Goal: Task Accomplishment & Management: Use online tool/utility

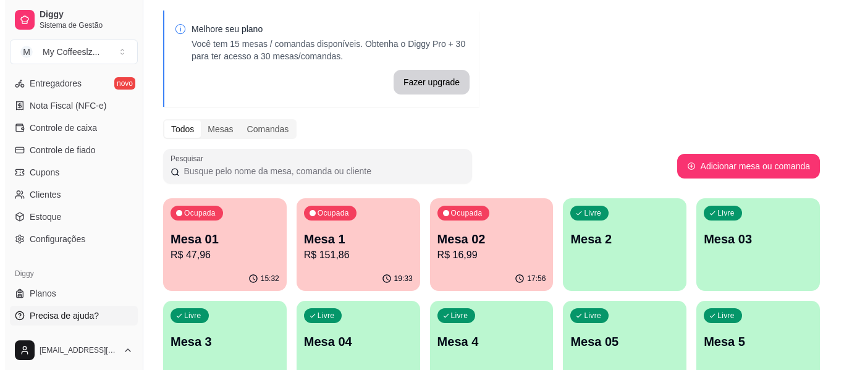
scroll to position [62, 0]
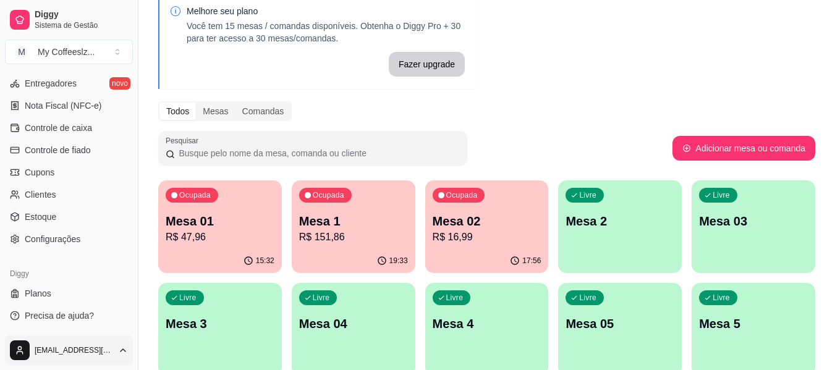
click at [79, 308] on html "Diggy Sistema de Gestão M My Coffeeslz ... Loja aberta Diggy Pro + 15 até 28/10…" at bounding box center [417, 123] width 835 height 370
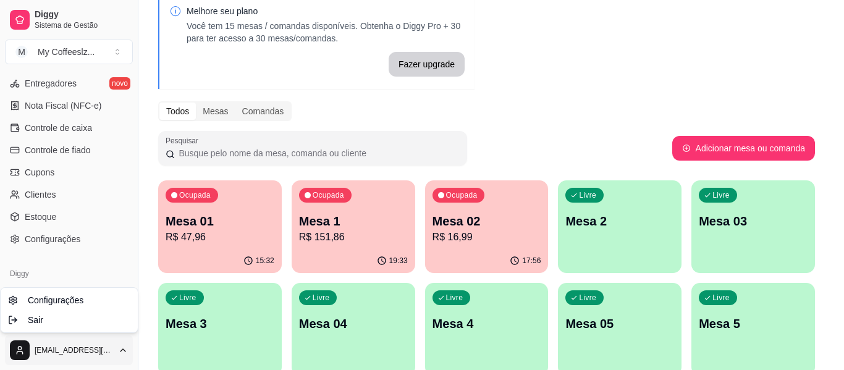
click at [631, 229] on html "Diggy Sistema de Gestão M My Coffeeslz ... Loja aberta Diggy Pro + 15 até 28/10…" at bounding box center [422, 123] width 844 height 370
click at [630, 229] on p "Mesa 2" at bounding box center [620, 221] width 106 height 17
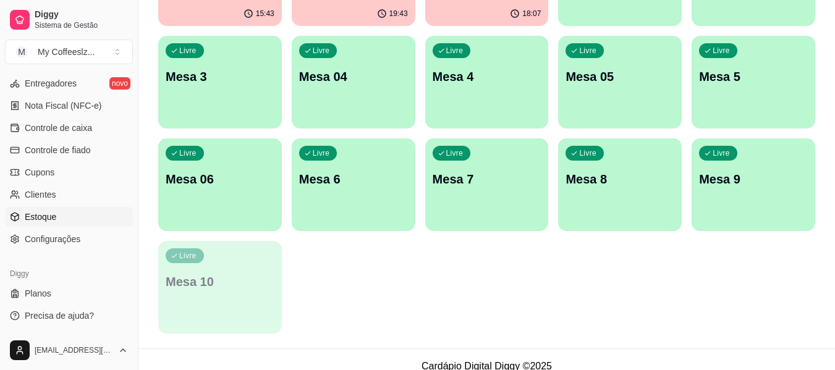
scroll to position [322, 0]
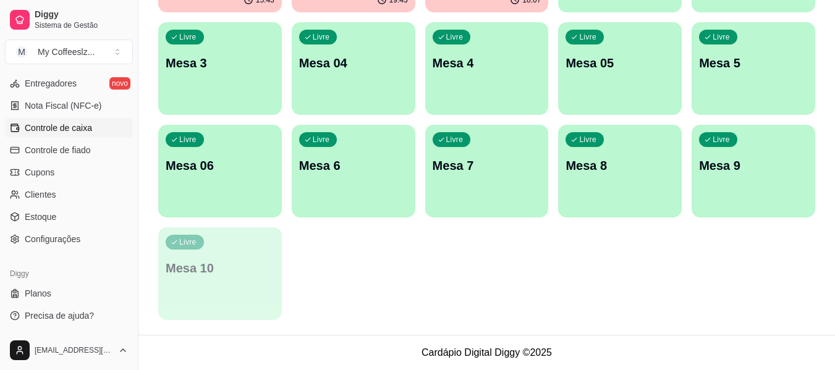
click at [91, 135] on link "Controle de caixa" at bounding box center [69, 128] width 128 height 20
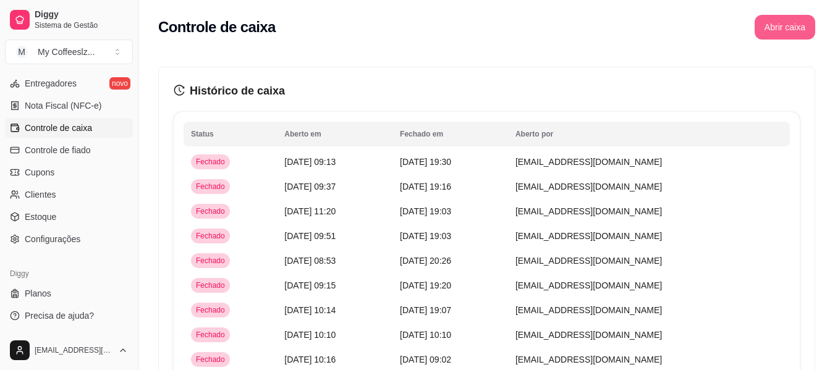
click at [794, 27] on button "Abrir caixa" at bounding box center [784, 27] width 61 height 25
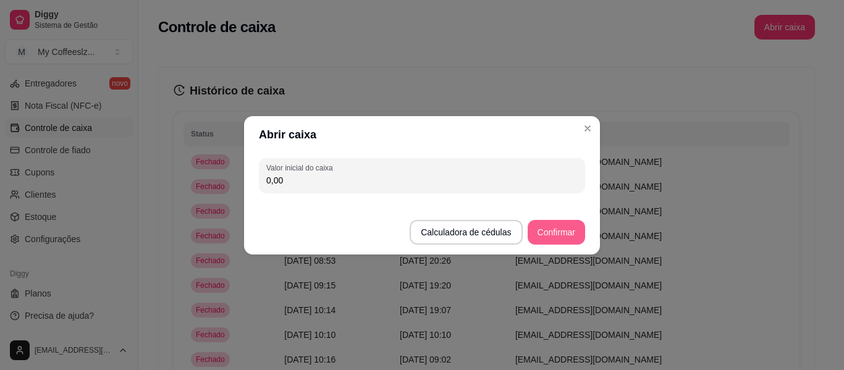
click at [561, 227] on button "Confirmar" at bounding box center [556, 232] width 57 height 25
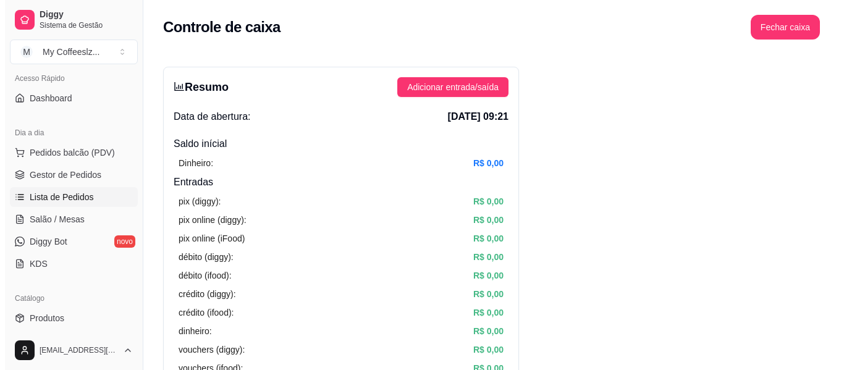
scroll to position [25, 0]
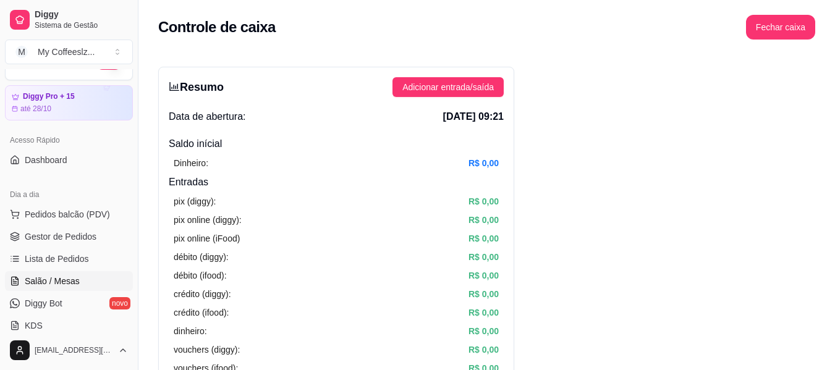
click at [69, 276] on span "Salão / Mesas" at bounding box center [52, 281] width 55 height 12
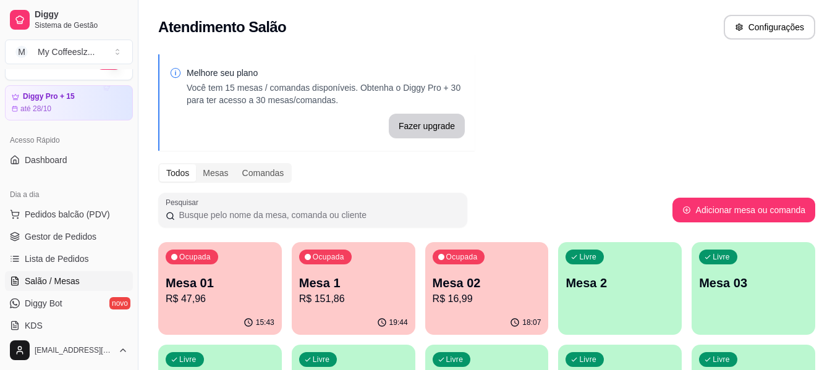
click at [618, 271] on div "Livre Mesa 2" at bounding box center [620, 281] width 124 height 78
click at [625, 272] on div "Livre Mesa 2" at bounding box center [620, 280] width 120 height 75
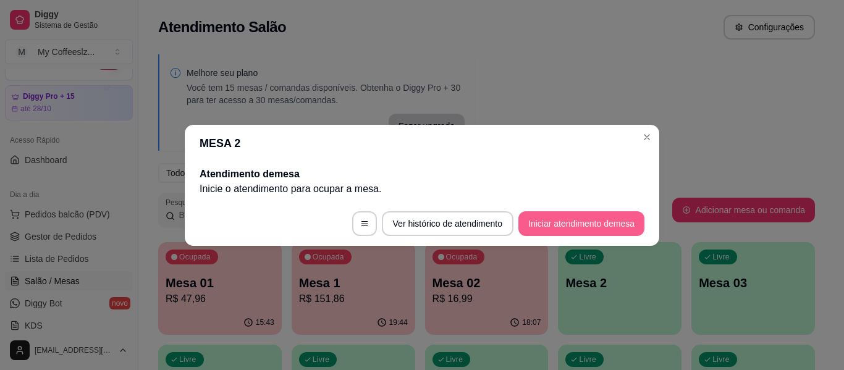
click at [574, 227] on button "Iniciar atendimento de mesa" at bounding box center [581, 223] width 126 height 25
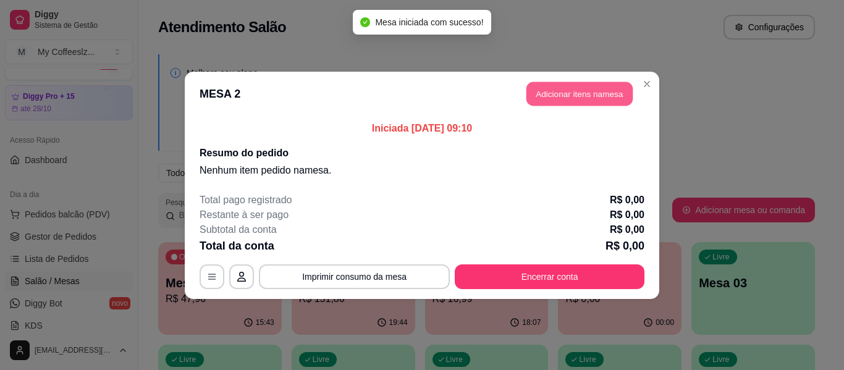
click at [597, 86] on button "Adicionar itens na mesa" at bounding box center [579, 94] width 106 height 24
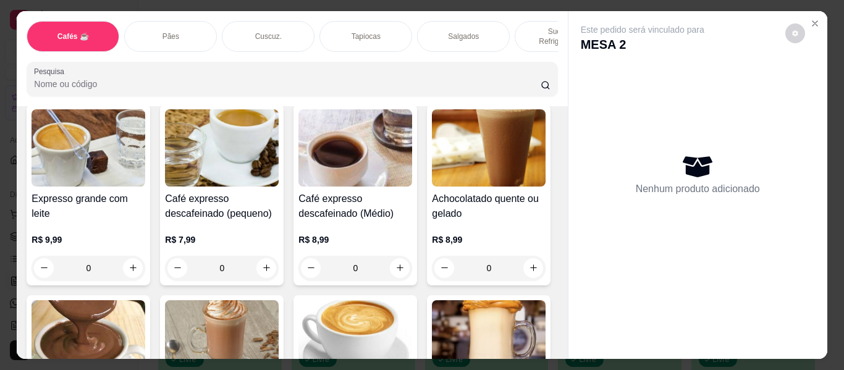
scroll to position [865, 0]
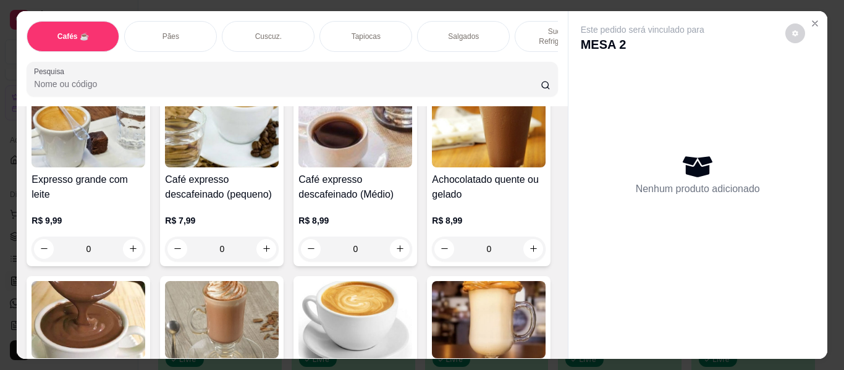
click at [263, 62] on icon "increase-product-quantity" at bounding box center [266, 57] width 9 height 9
type input "1"
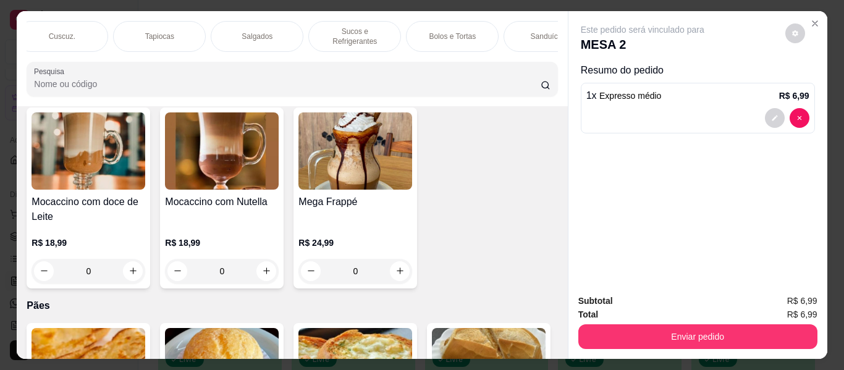
scroll to position [0, 222]
click at [455, 27] on div "Bolos e Tortas" at bounding box center [436, 36] width 93 height 31
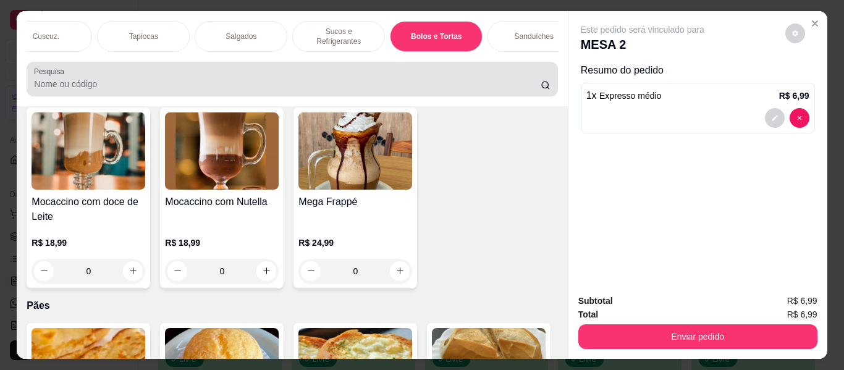
scroll to position [33, 0]
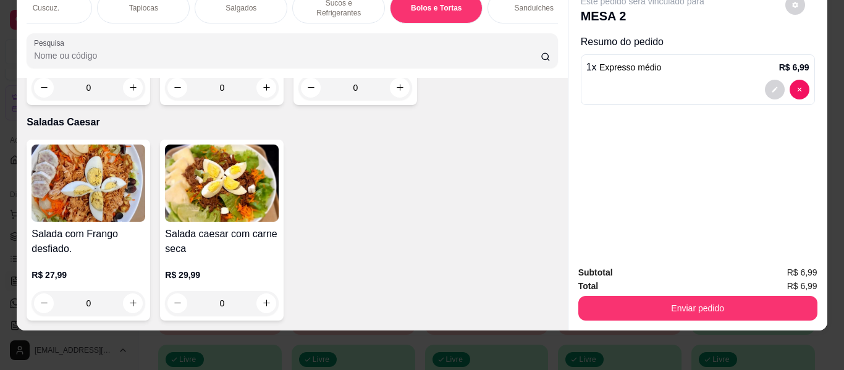
type input "1"
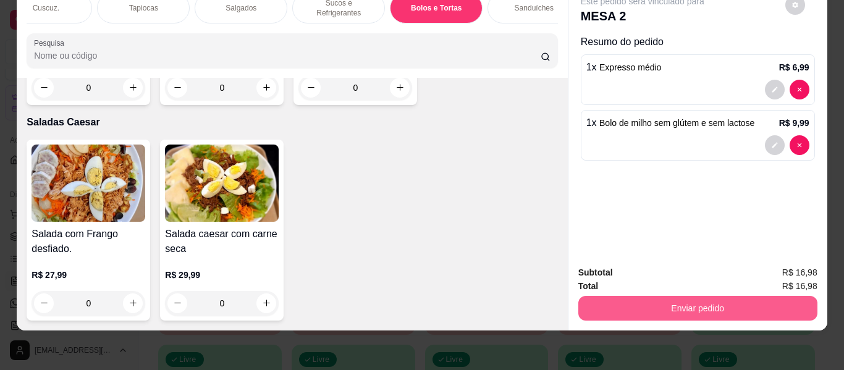
click at [701, 303] on button "Enviar pedido" at bounding box center [697, 308] width 239 height 25
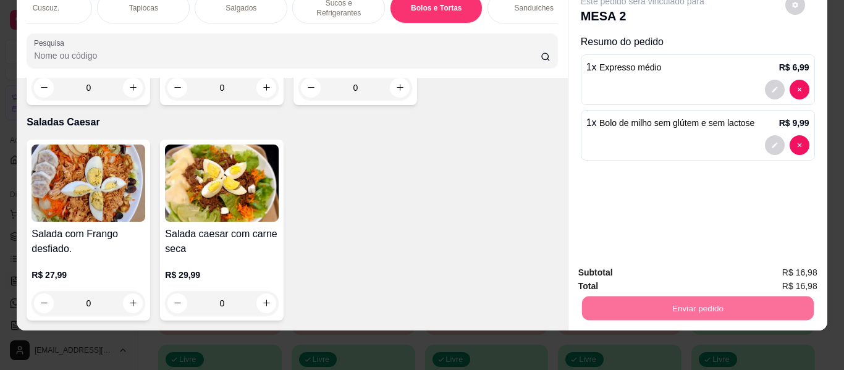
click at [783, 263] on button "Enviar pedido" at bounding box center [785, 267] width 70 height 23
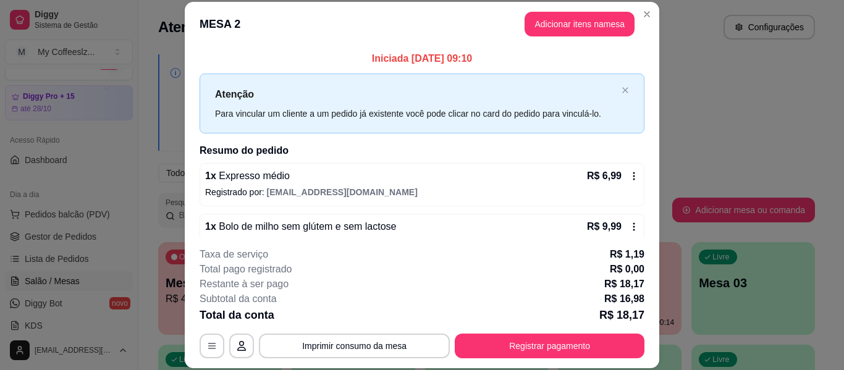
click at [562, 268] on div "Total pago registrado R$ 0,00" at bounding box center [422, 269] width 445 height 15
click at [749, 291] on p "Mesa 03" at bounding box center [753, 282] width 109 height 17
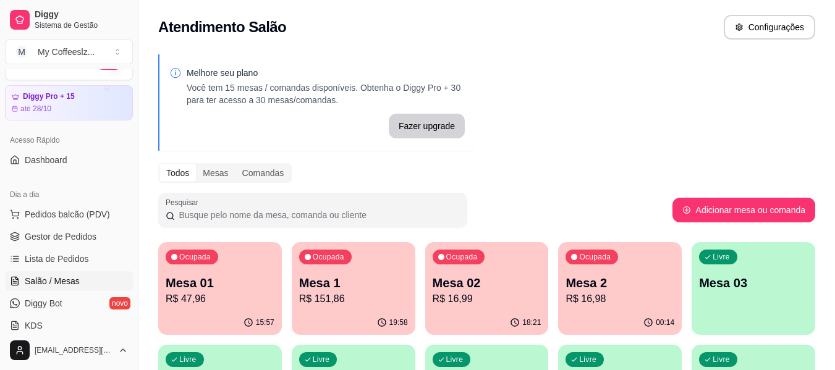
click at [749, 291] on p "Mesa 03" at bounding box center [753, 282] width 109 height 17
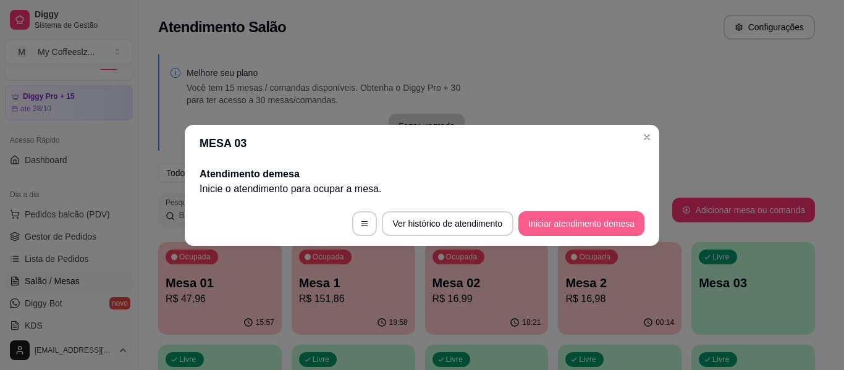
click at [565, 225] on button "Iniciar atendimento de mesa" at bounding box center [581, 223] width 126 height 25
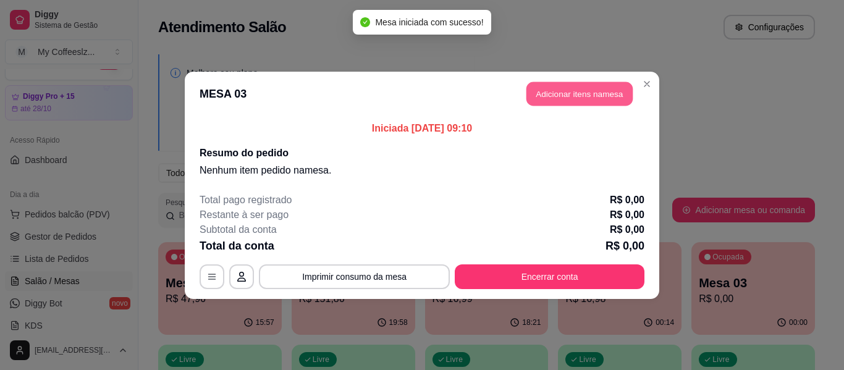
click at [538, 93] on button "Adicionar itens na mesa" at bounding box center [579, 94] width 106 height 24
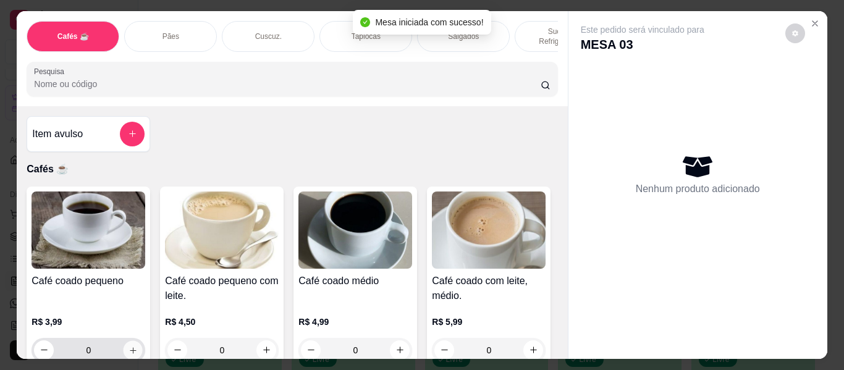
click at [127, 340] on button "increase-product-quantity" at bounding box center [133, 349] width 19 height 19
type input "1"
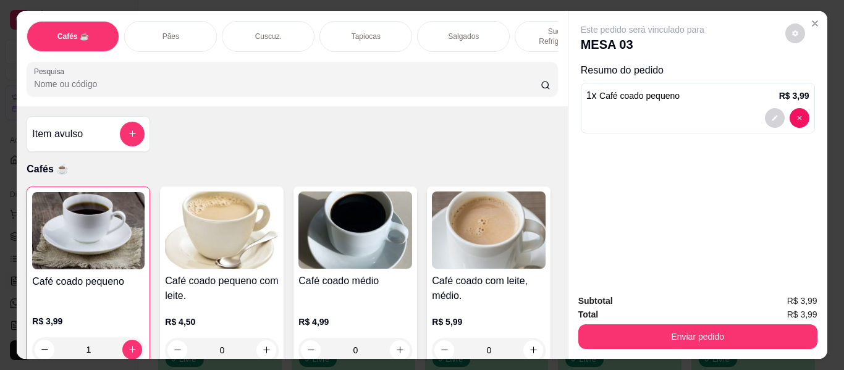
click at [196, 22] on div "Pães" at bounding box center [170, 36] width 93 height 31
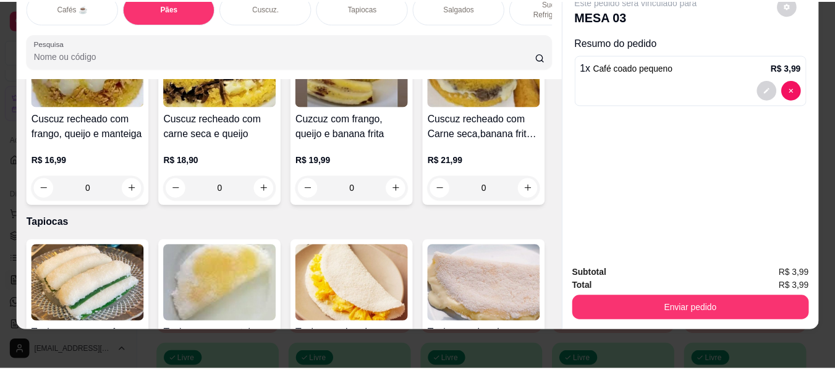
scroll to position [2727, 0]
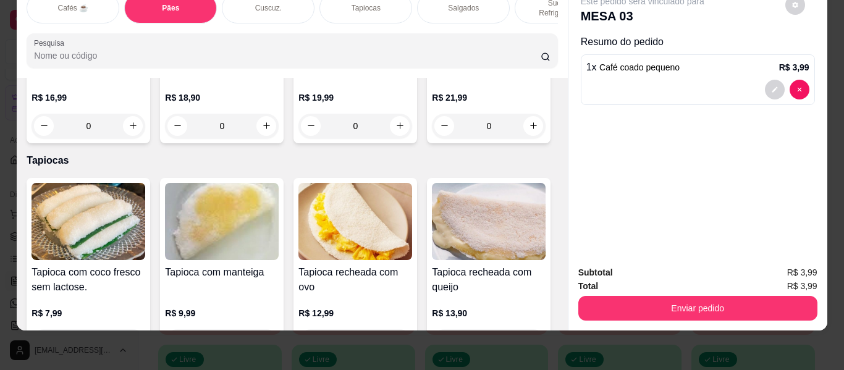
type input "1"
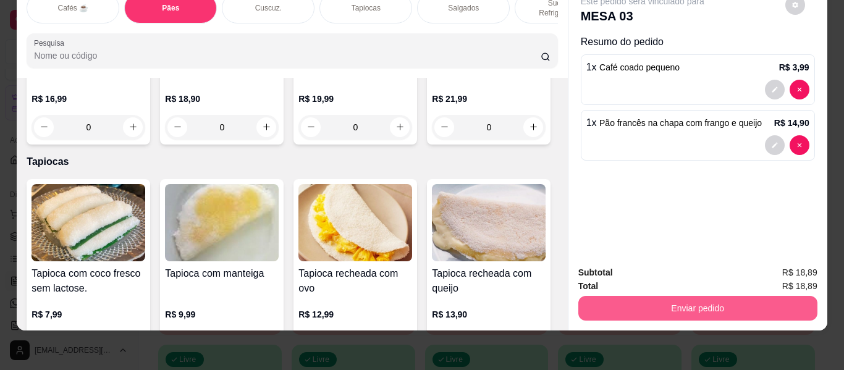
click at [636, 299] on button "Enviar pedido" at bounding box center [697, 308] width 239 height 25
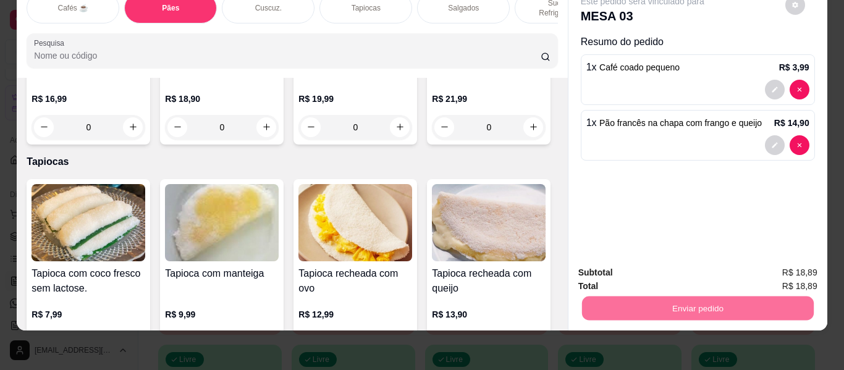
click at [800, 267] on button "Enviar pedido" at bounding box center [785, 268] width 70 height 23
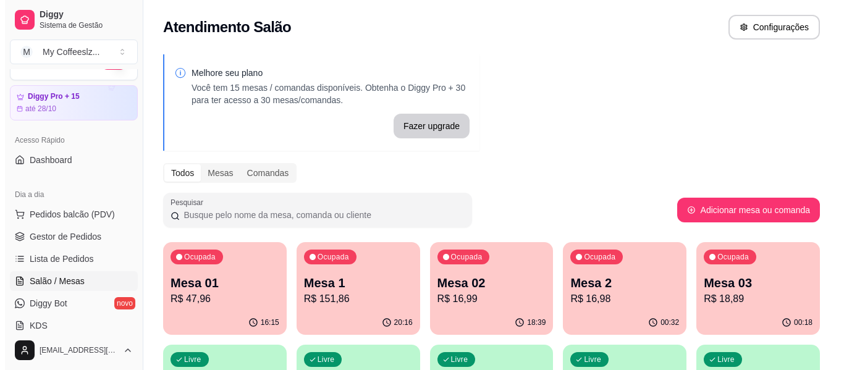
scroll to position [124, 0]
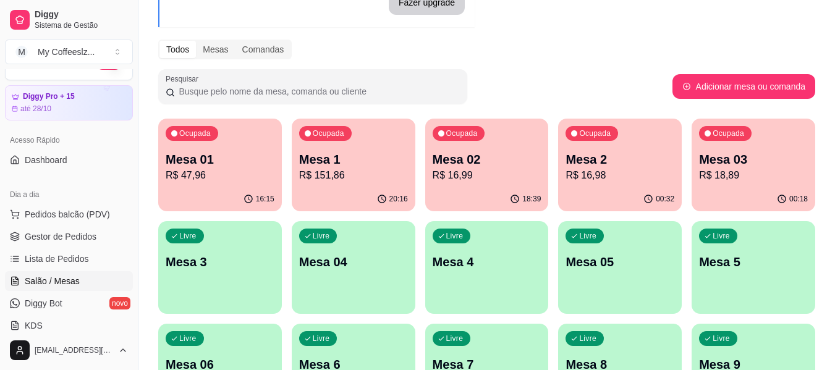
click at [631, 190] on div "00:32" at bounding box center [620, 199] width 124 height 24
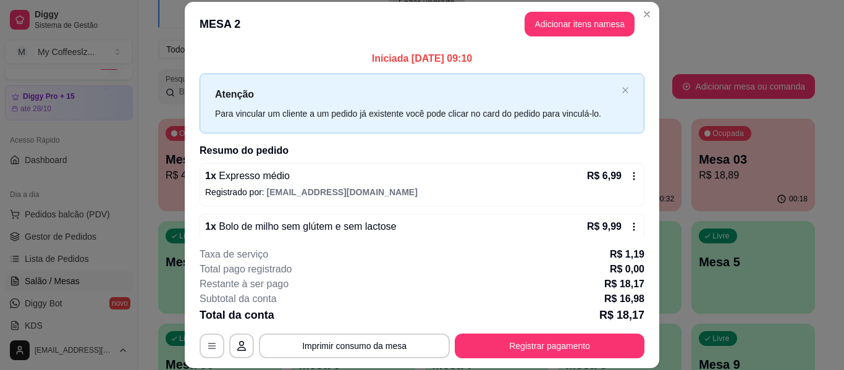
scroll to position [25, 0]
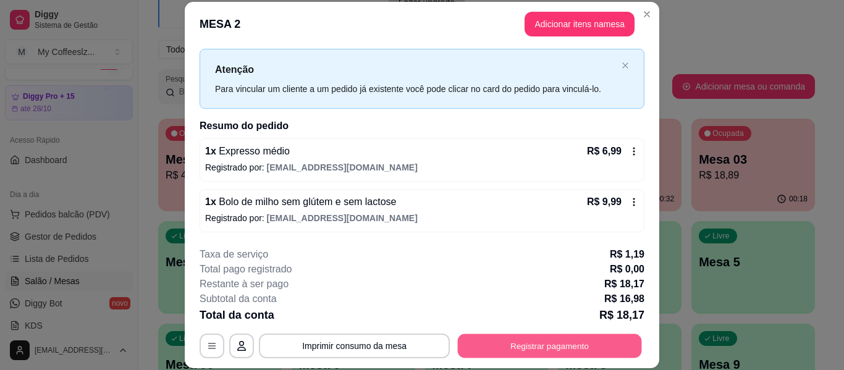
click at [494, 347] on button "Registrar pagamento" at bounding box center [550, 346] width 184 height 24
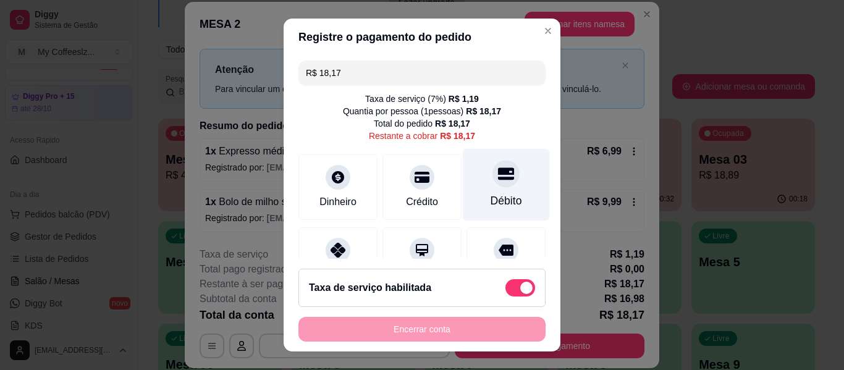
click at [498, 172] on icon at bounding box center [506, 173] width 16 height 12
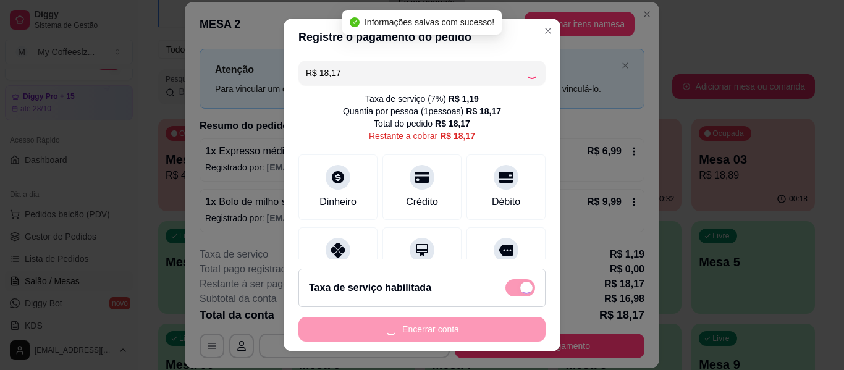
type input "R$ 0,00"
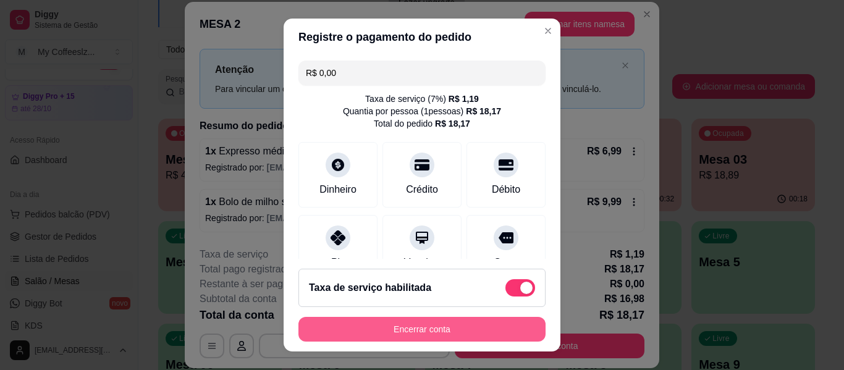
click at [403, 332] on button "Encerrar conta" at bounding box center [421, 329] width 247 height 25
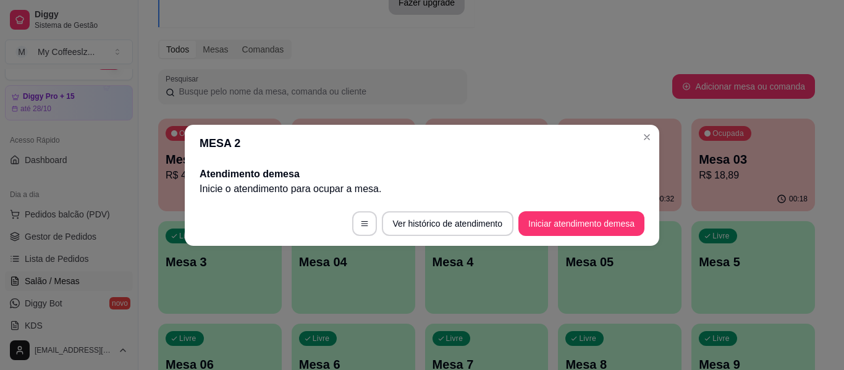
scroll to position [0, 0]
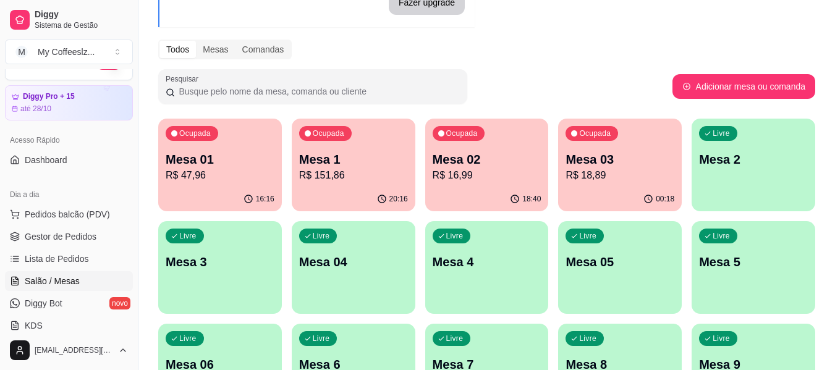
click at [510, 180] on p "R$ 16,99" at bounding box center [486, 175] width 109 height 15
click at [672, 188] on div "00:18" at bounding box center [620, 199] width 124 height 24
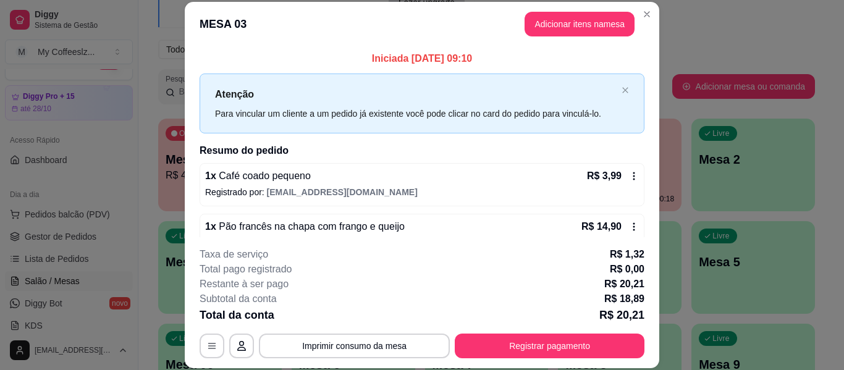
scroll to position [25, 0]
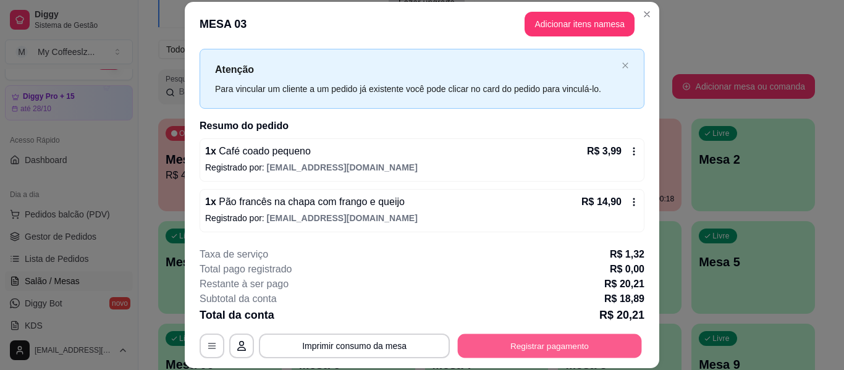
click at [510, 340] on button "Registrar pagamento" at bounding box center [550, 346] width 184 height 24
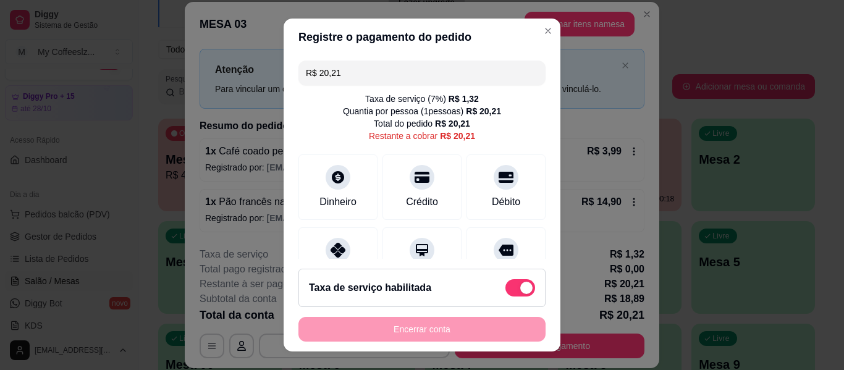
click at [520, 288] on span at bounding box center [526, 288] width 12 height 12
click at [513, 290] on input "checkbox" at bounding box center [509, 294] width 8 height 8
checkbox input "true"
type input "R$ 18,89"
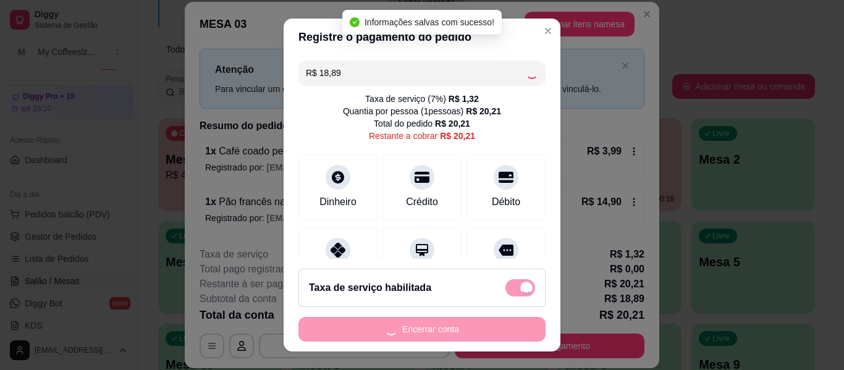
checkbox input "false"
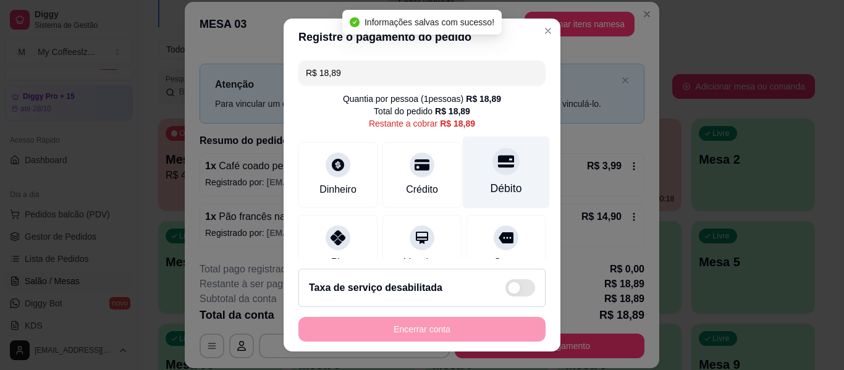
click at [491, 183] on div "Débito" at bounding box center [507, 188] width 32 height 16
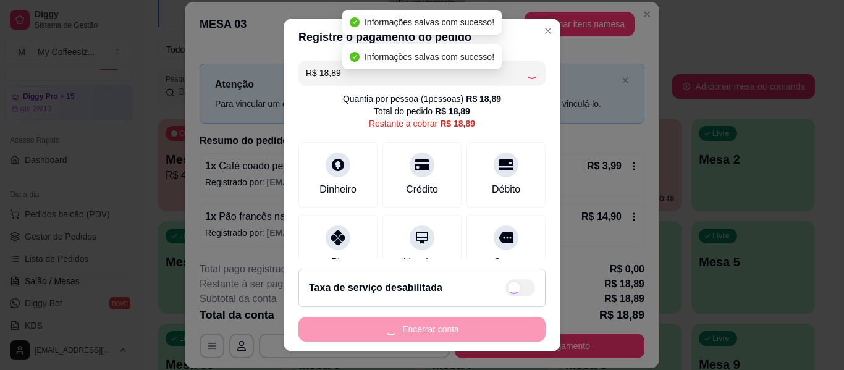
type input "R$ 0,00"
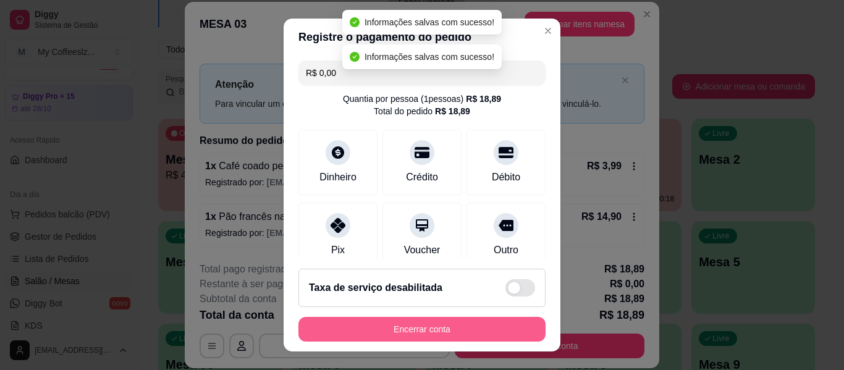
click at [387, 332] on button "Encerrar conta" at bounding box center [421, 329] width 247 height 25
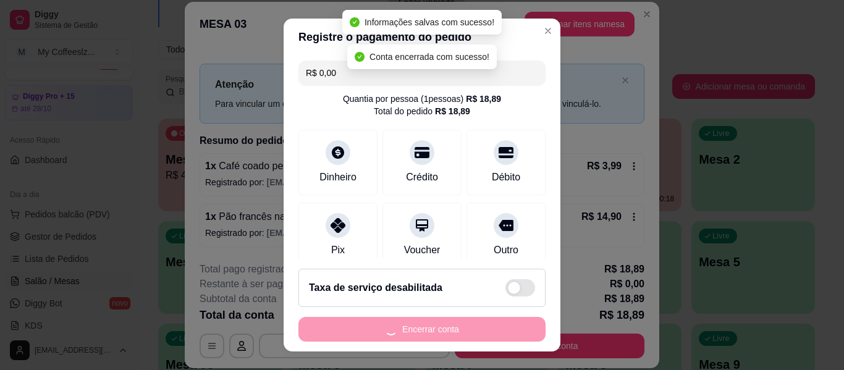
scroll to position [0, 0]
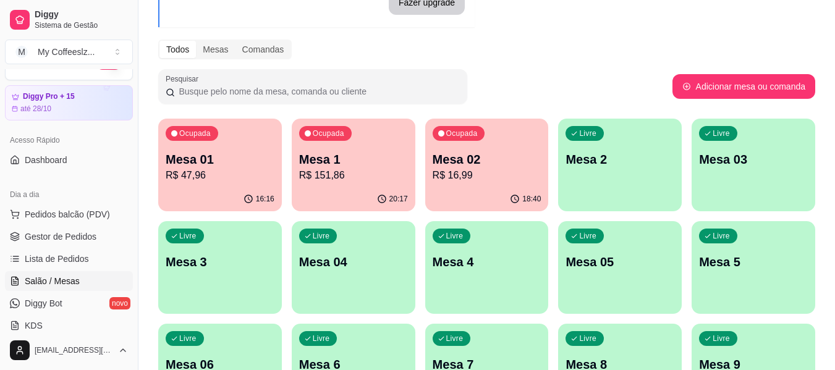
click at [254, 165] on p "Mesa 01" at bounding box center [220, 159] width 109 height 17
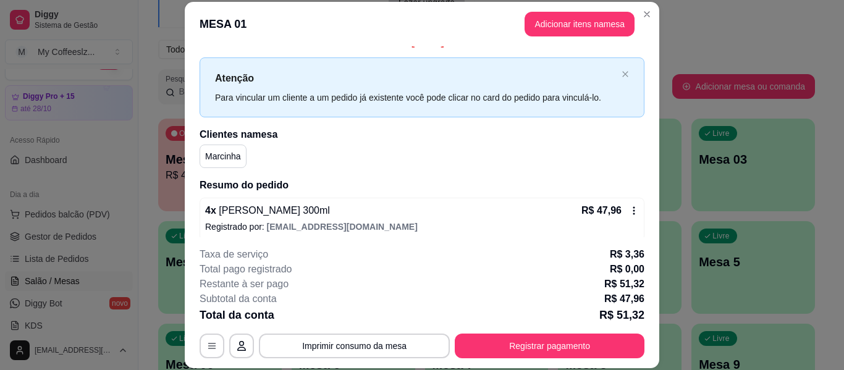
scroll to position [25, 0]
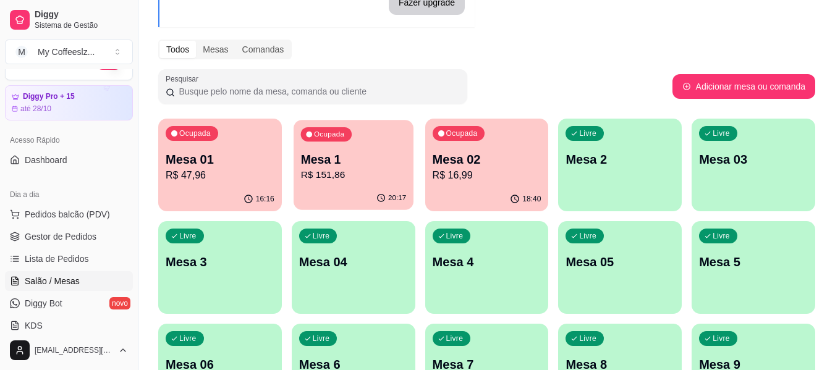
click at [339, 155] on p "Mesa 1" at bounding box center [353, 159] width 106 height 17
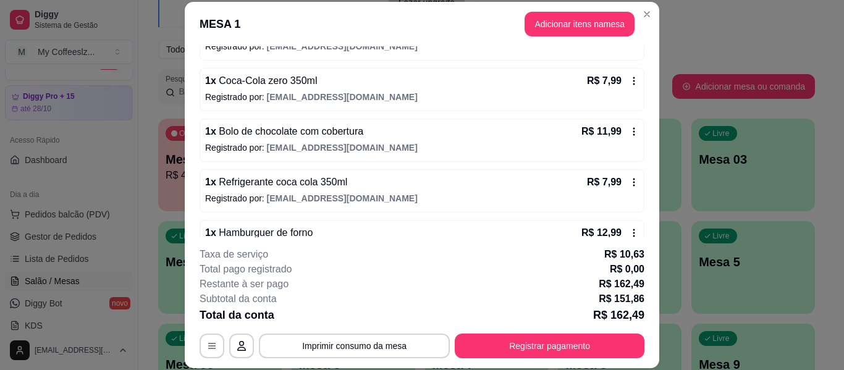
scroll to position [494, 0]
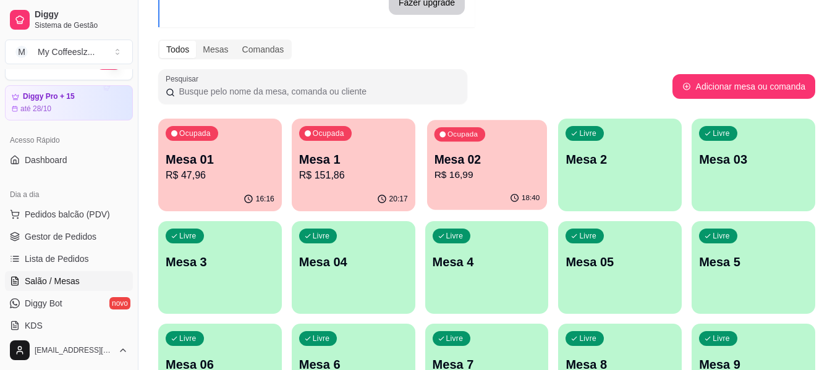
click at [471, 187] on div "18:40" at bounding box center [487, 198] width 120 height 23
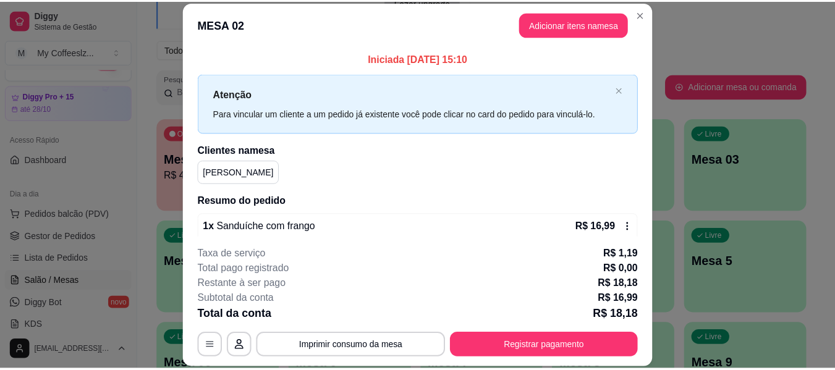
scroll to position [25, 0]
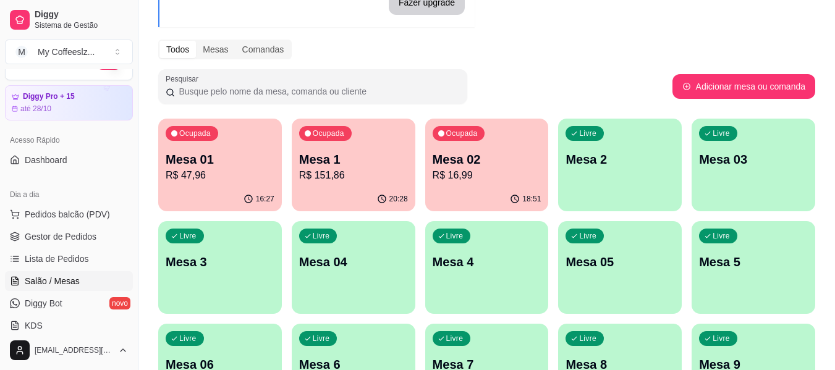
click at [603, 172] on div "Livre Mesa 2" at bounding box center [620, 158] width 124 height 78
click at [563, 62] on div "Melhore seu plano Você tem 15 mesas / comandas disponíveis. Obtenha o Diggy Pro…" at bounding box center [486, 228] width 696 height 610
click at [525, 86] on div "Pesquisar" at bounding box center [415, 86] width 514 height 35
